Goal: Find specific page/section: Find specific page/section

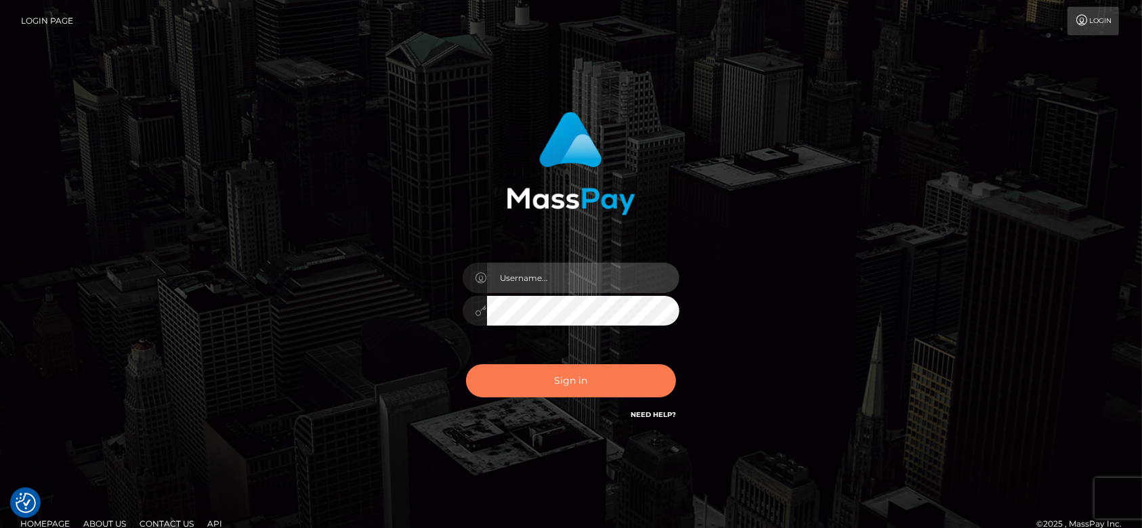
type input "fr.es"
click at [501, 383] on button "Sign in" at bounding box center [571, 380] width 210 height 33
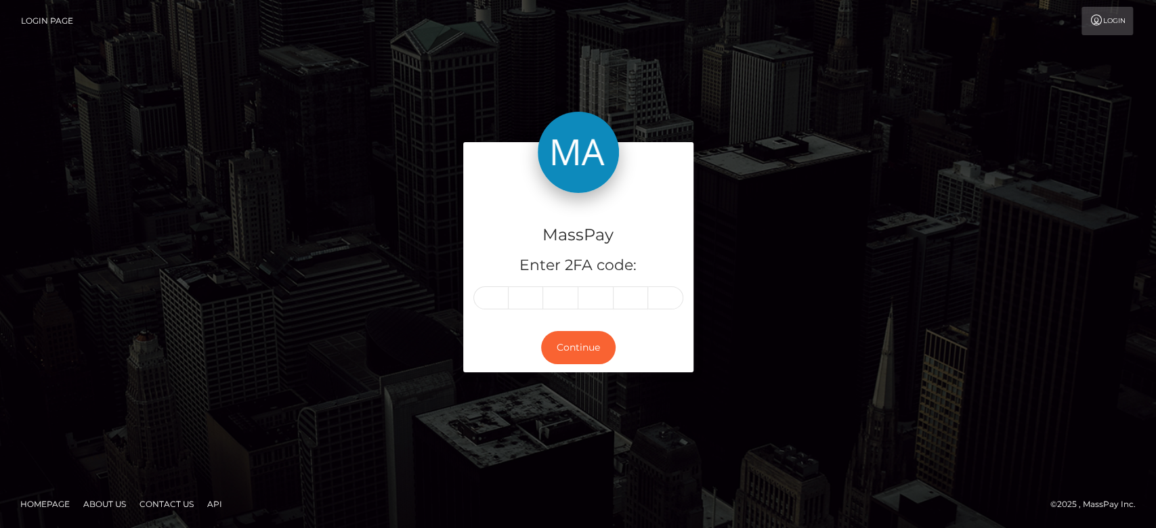
click at [497, 290] on input "text" at bounding box center [490, 298] width 35 height 23
type input "9"
type input "7"
type input "0"
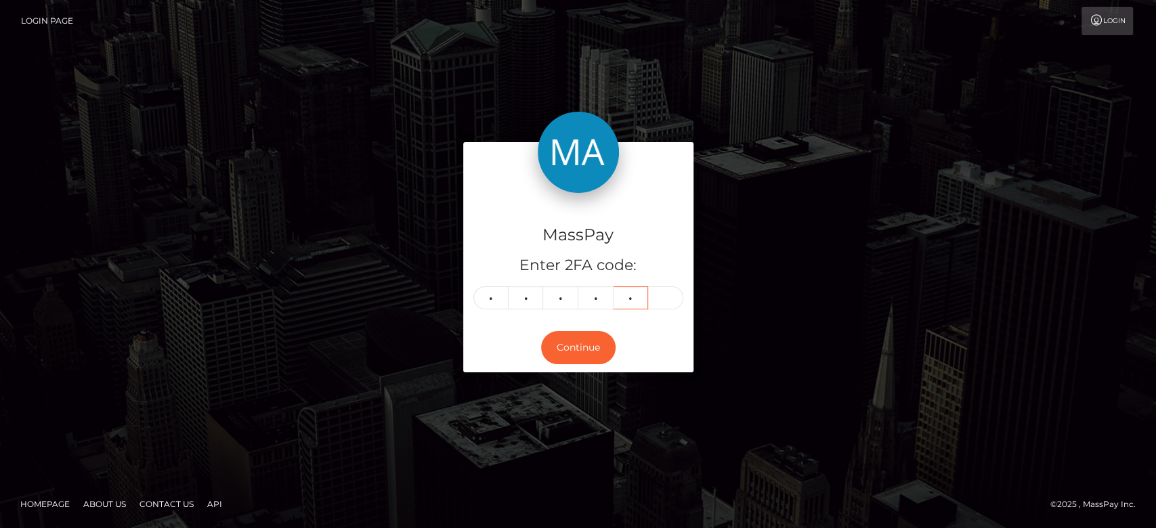
type input "5"
type input "7"
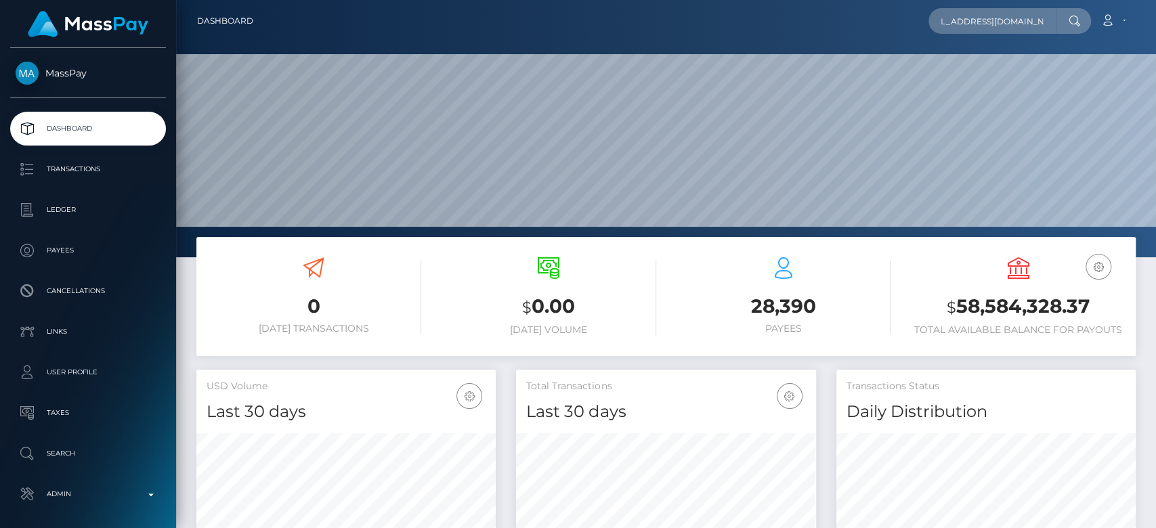
scroll to position [239, 299]
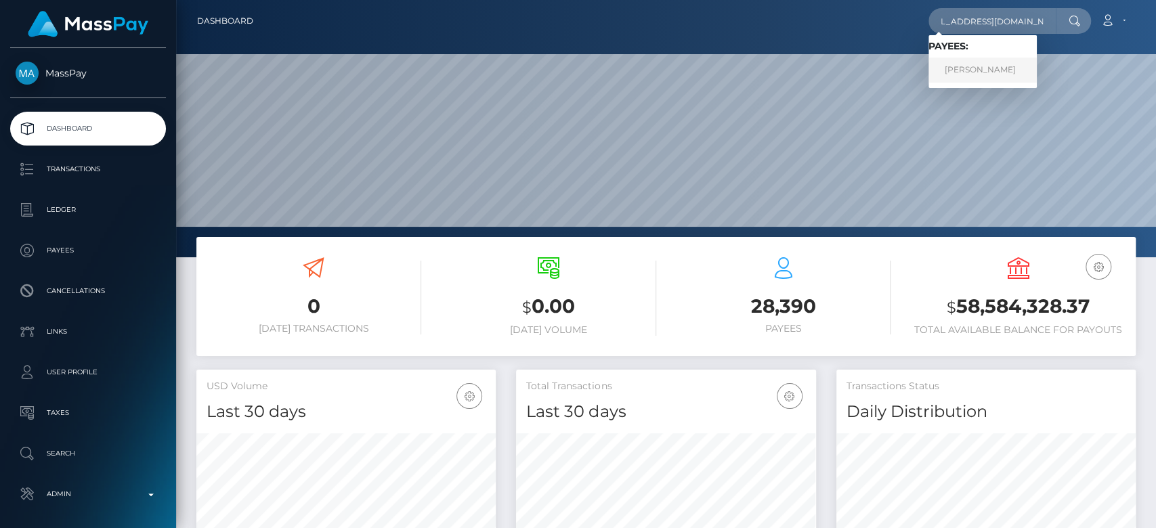
type input "[EMAIL_ADDRESS][DOMAIN_NAME]"
click at [995, 70] on link "Soufiane Elfarjie" at bounding box center [983, 70] width 108 height 25
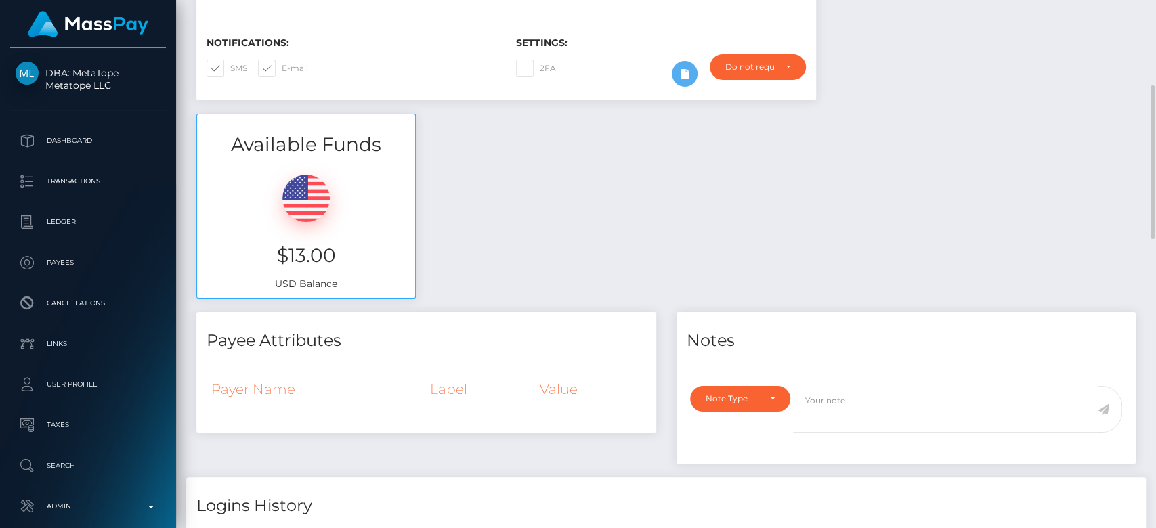
scroll to position [301, 0]
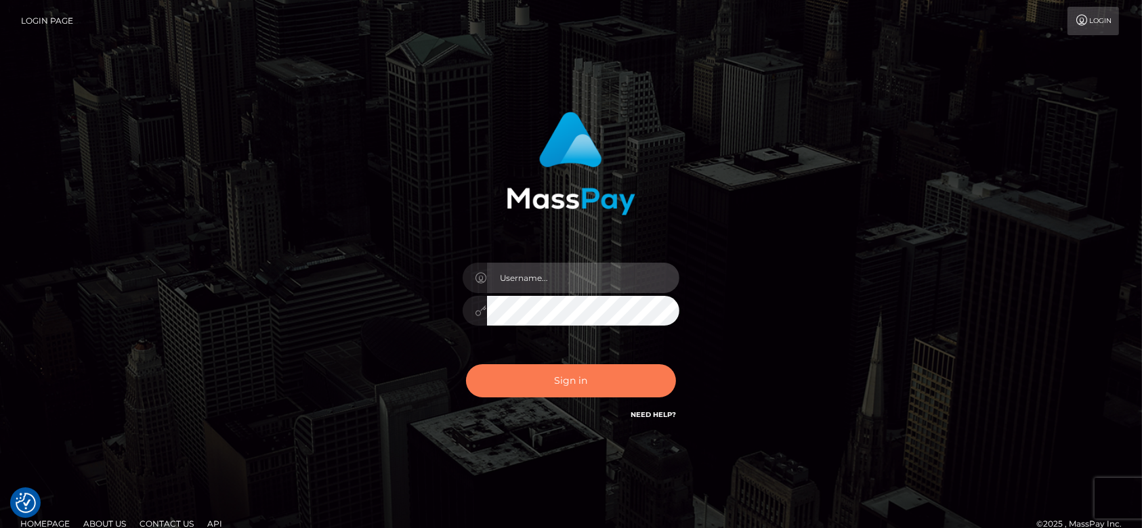
type input "[DOMAIN_NAME]"
click at [563, 375] on button "Sign in" at bounding box center [571, 380] width 210 height 33
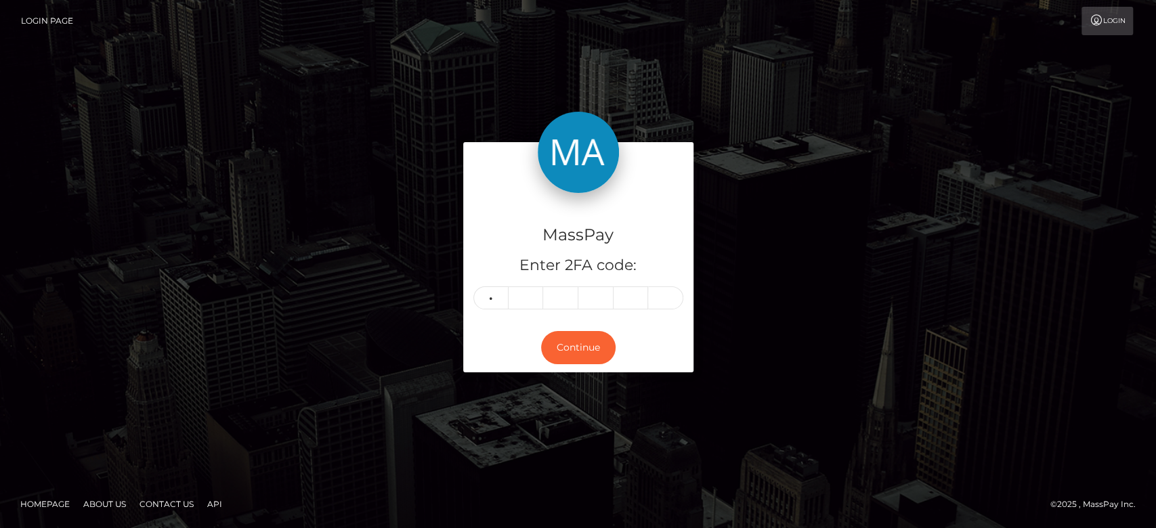
type input "3"
type input "7"
type input "6"
type input "2"
type input "6"
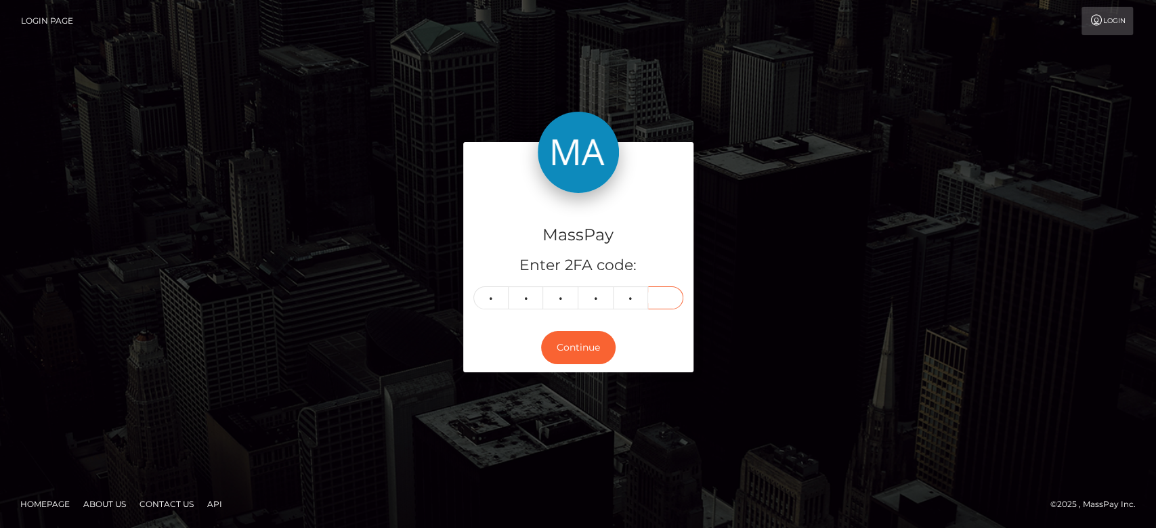
type input "7"
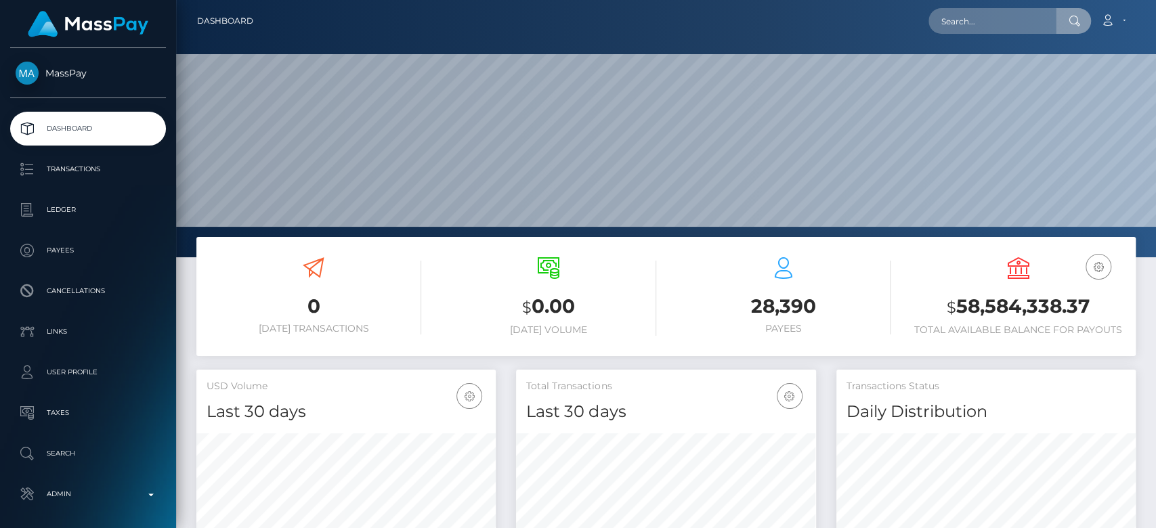
scroll to position [239, 299]
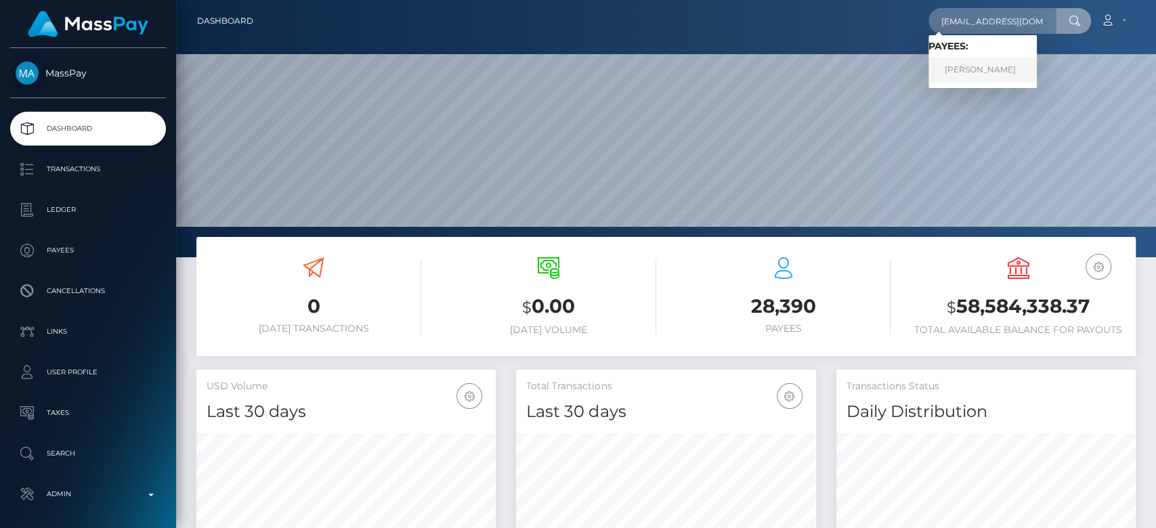
type input "[EMAIL_ADDRESS][DOMAIN_NAME]"
click at [992, 64] on link "ISABEL AIMEE LEWIS" at bounding box center [983, 70] width 108 height 25
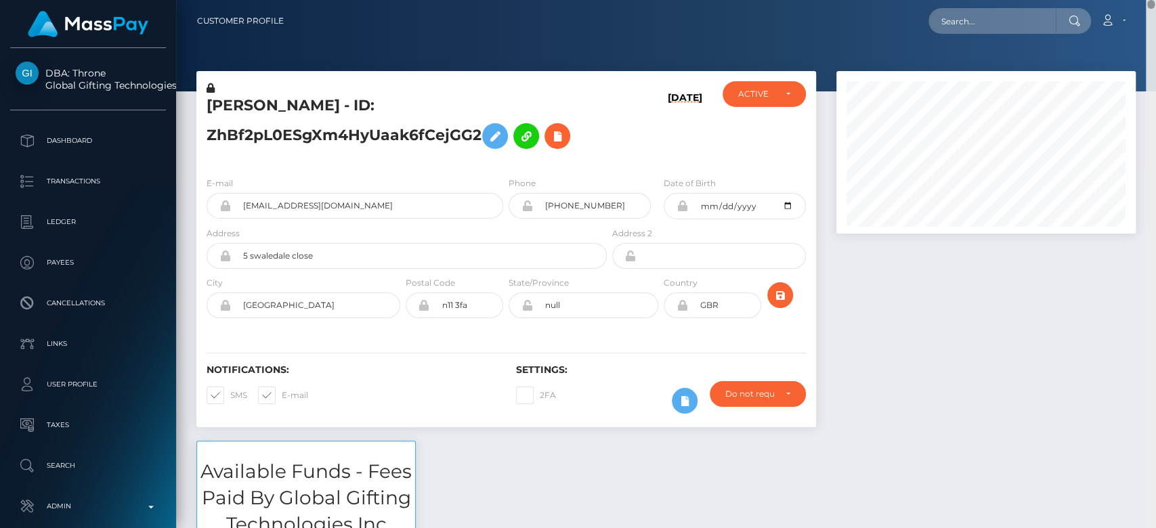
drag, startPoint x: 1150, startPoint y: 34, endPoint x: 1155, endPoint y: -19, distance: 53.1
click at [1155, 0] on html "DBA: Throne Global Gifting Technologies Inc Dashboard Transactions Ledger Payee…" at bounding box center [578, 264] width 1156 height 528
click at [1017, 8] on input "text" at bounding box center [992, 21] width 127 height 26
paste input "[PERSON_NAME][EMAIL_ADDRESS][DOMAIN_NAME]"
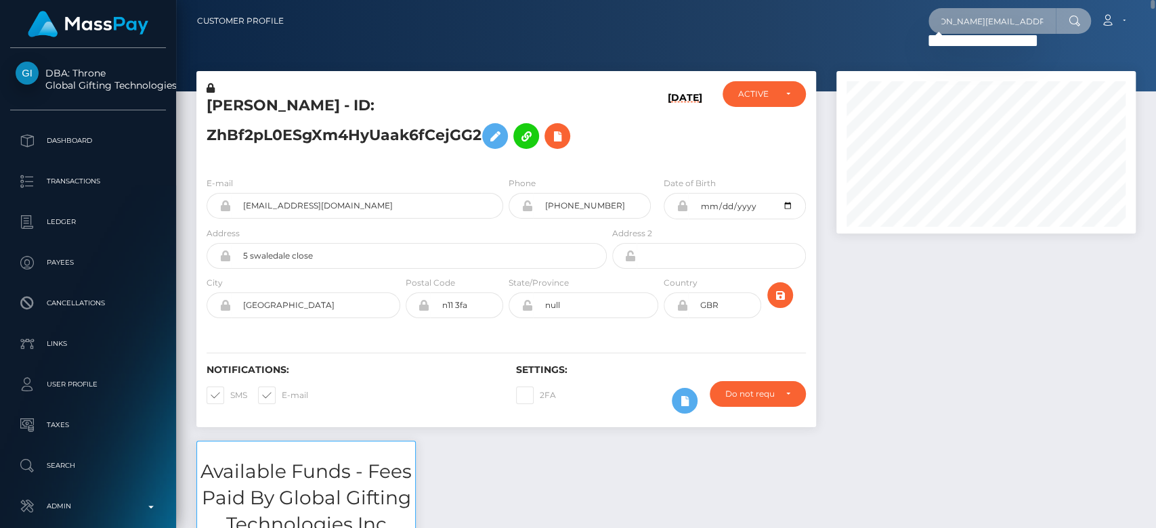
type input "[PERSON_NAME][EMAIL_ADDRESS][DOMAIN_NAME]"
